Goal: Check status: Check status

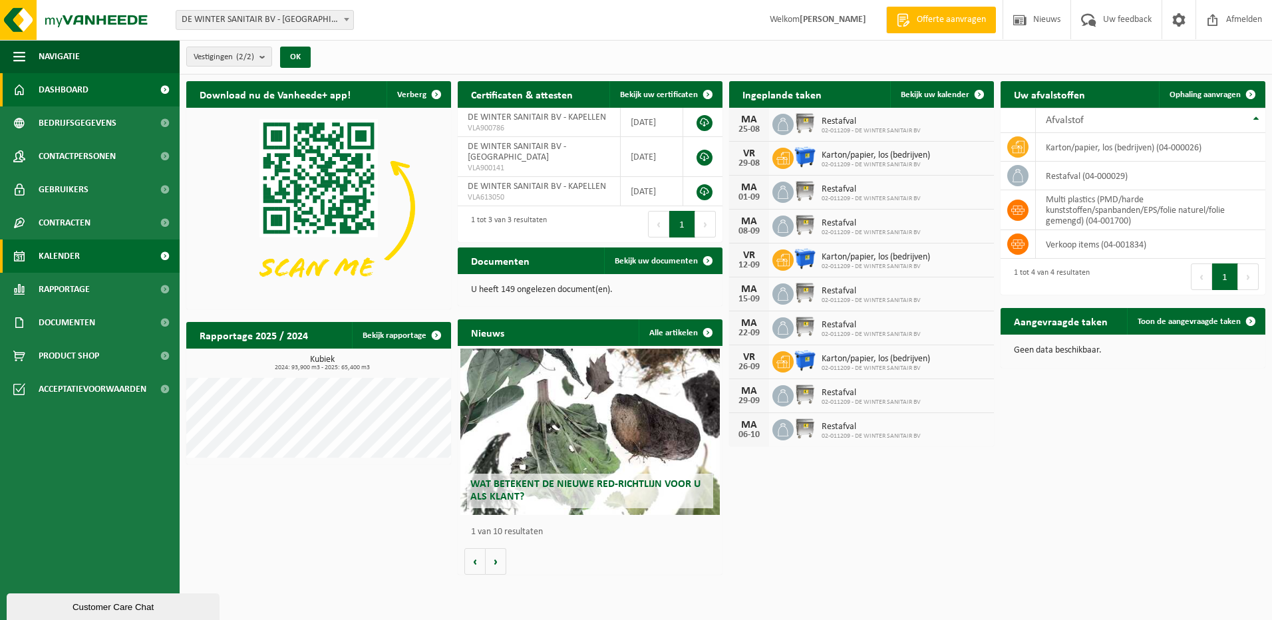
click at [55, 258] on span "Kalender" at bounding box center [59, 256] width 41 height 33
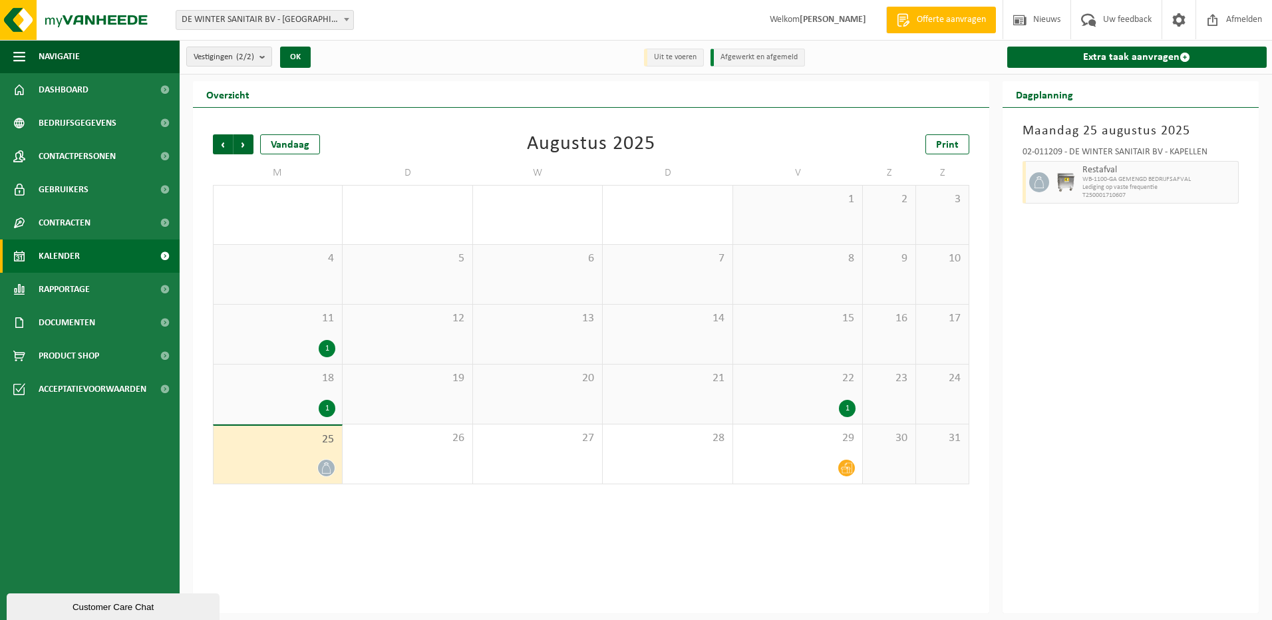
click at [847, 409] on div "1" at bounding box center [847, 408] width 17 height 17
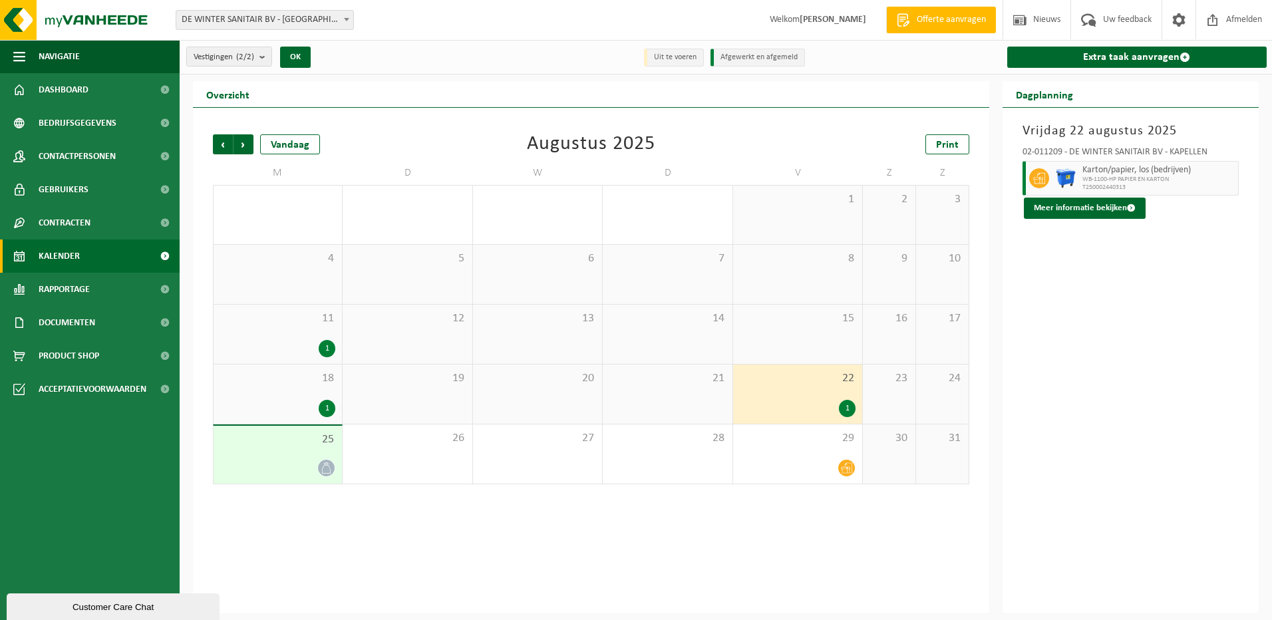
click at [847, 409] on div "1" at bounding box center [847, 408] width 17 height 17
